Goal: Task Accomplishment & Management: Complete application form

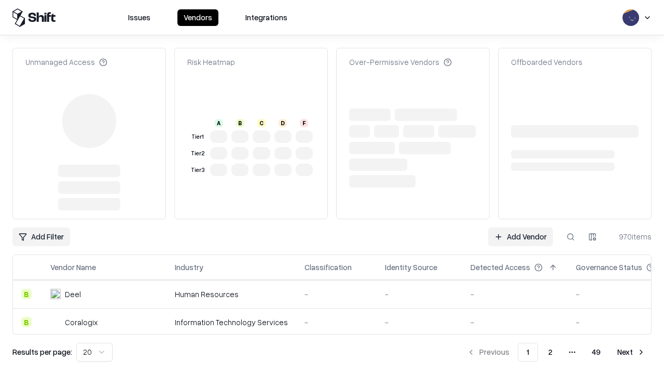
click at [520, 227] on link "Add Vendor" at bounding box center [520, 236] width 65 height 19
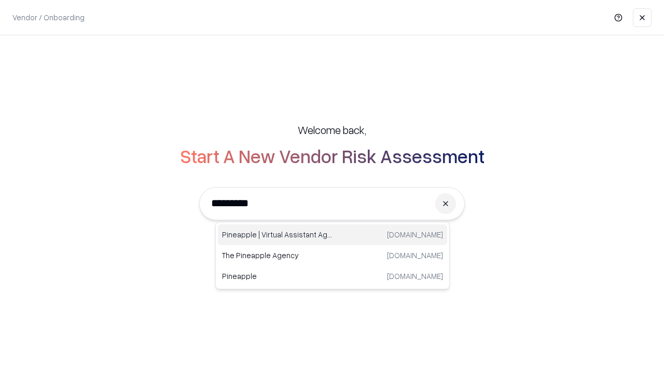
click at [333, 234] on div "Pineapple | Virtual Assistant Agency [DOMAIN_NAME]" at bounding box center [332, 234] width 229 height 21
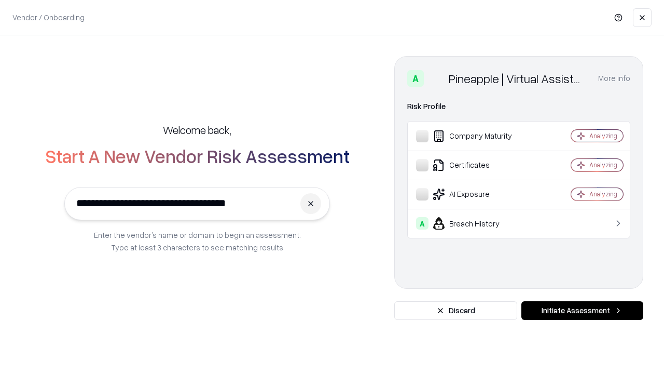
type input "**********"
click at [582, 310] on button "Initiate Assessment" at bounding box center [582, 310] width 122 height 19
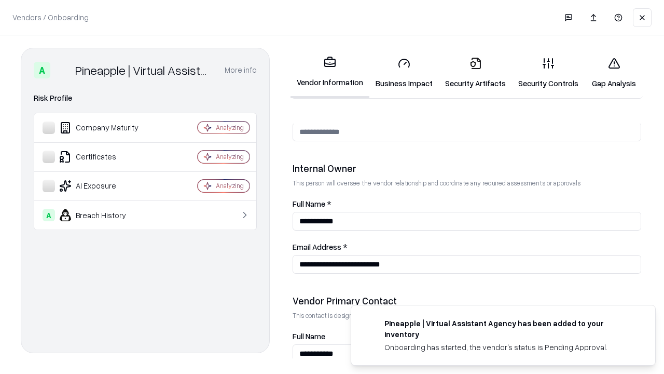
scroll to position [537, 0]
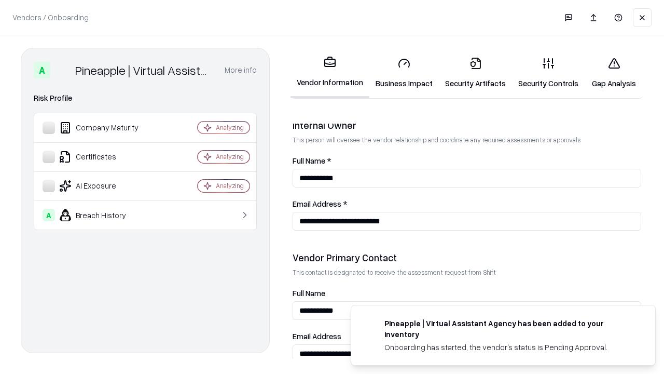
click at [475, 73] on link "Security Artifacts" at bounding box center [475, 73] width 73 height 48
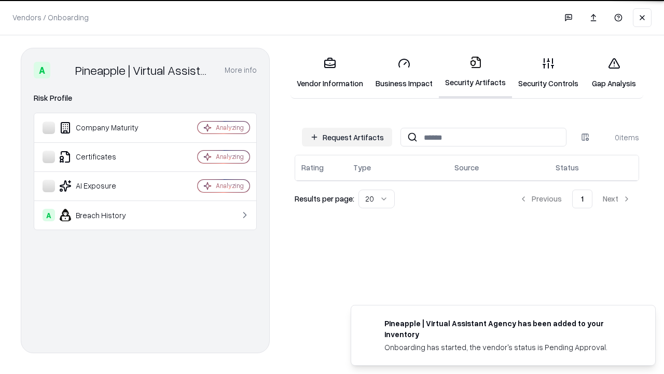
click at [347, 136] on button "Request Artifacts" at bounding box center [347, 137] width 90 height 19
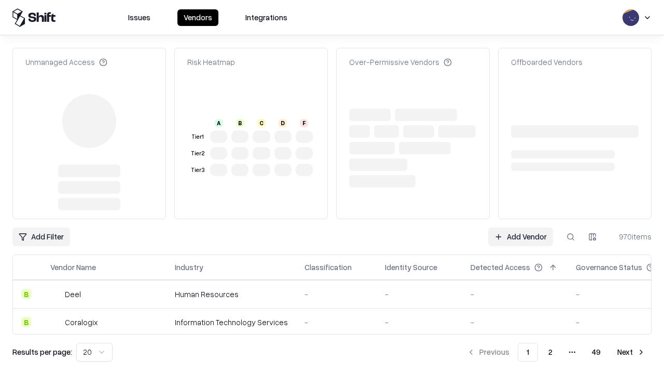
click at [520, 227] on link "Add Vendor" at bounding box center [520, 236] width 65 height 19
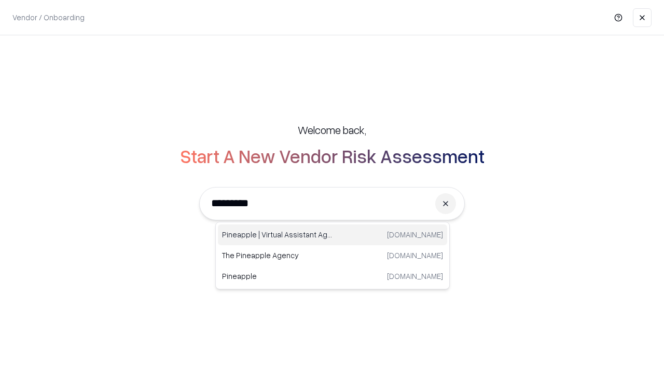
click at [333, 234] on div "Pineapple | Virtual Assistant Agency [DOMAIN_NAME]" at bounding box center [332, 234] width 229 height 21
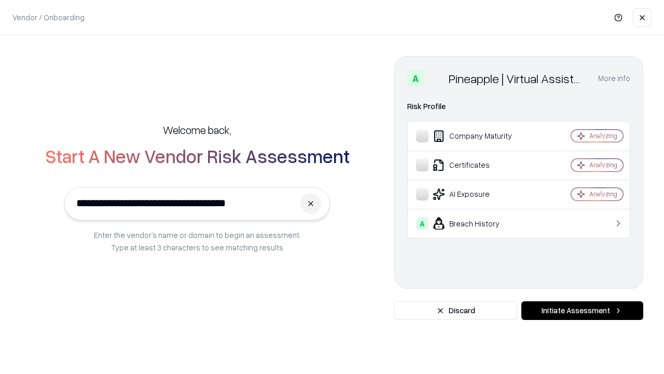
type input "**********"
click at [582, 310] on button "Initiate Assessment" at bounding box center [582, 310] width 122 height 19
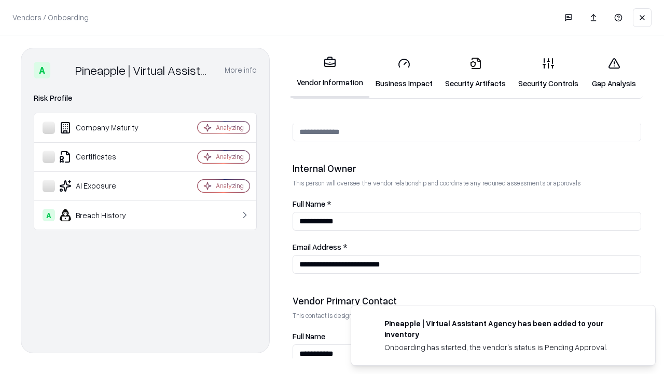
scroll to position [537, 0]
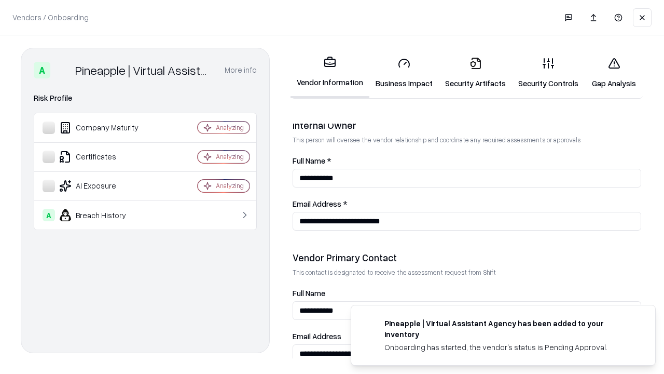
click at [614, 73] on link "Gap Analysis" at bounding box center [614, 73] width 59 height 48
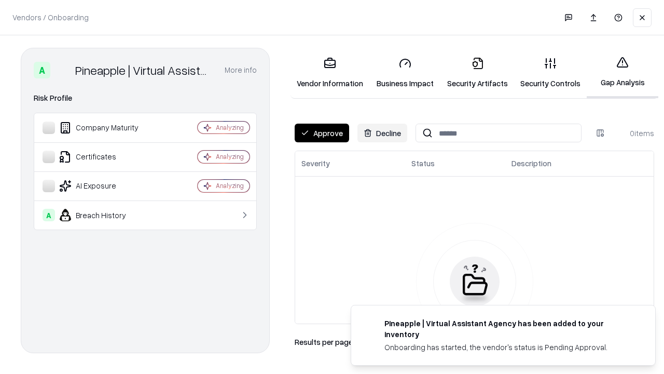
click at [322, 133] on button "Approve" at bounding box center [322, 132] width 54 height 19
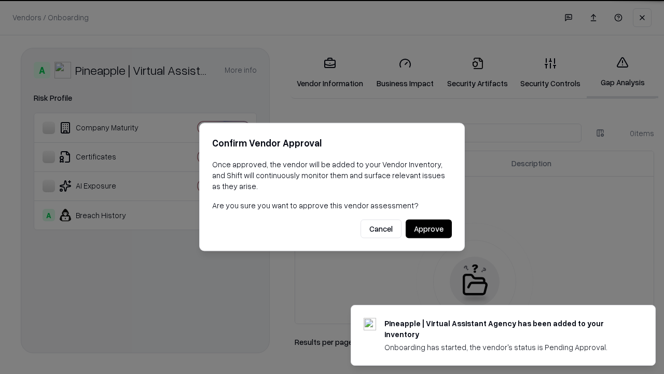
click at [428, 228] on button "Approve" at bounding box center [429, 228] width 46 height 19
